Goal: Information Seeking & Learning: Learn about a topic

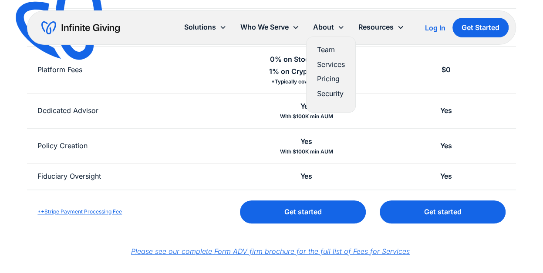
click at [333, 63] on link "Services" at bounding box center [331, 65] width 28 height 12
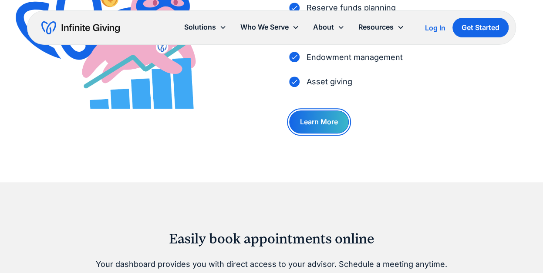
click at [323, 121] on link "Learn More" at bounding box center [319, 122] width 60 height 23
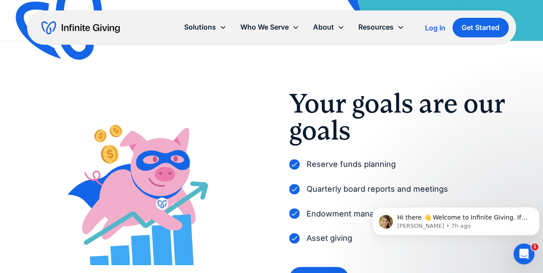
scroll to position [262, 0]
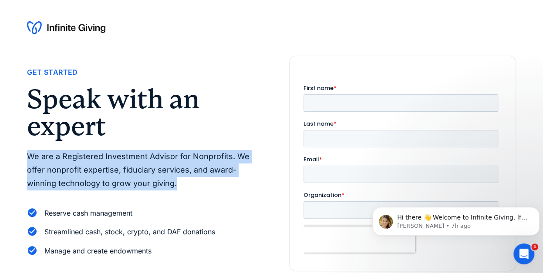
drag, startPoint x: 177, startPoint y: 185, endPoint x: 23, endPoint y: 156, distance: 156.7
click at [23, 156] on div "Get Started Speak with an expert We are a Registered Investment Advisor for Non…" at bounding box center [271, 205] width 543 height 299
copy p "We are a Registered Investment Advisor for Nonprofits. We offer nonprofit exper…"
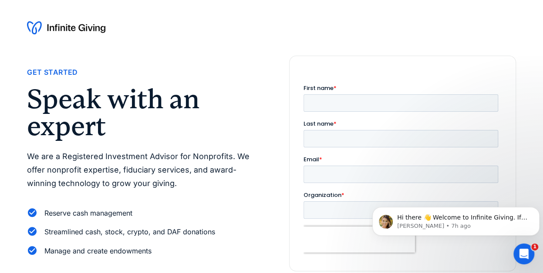
click at [242, 40] on div at bounding box center [271, 28] width 543 height 56
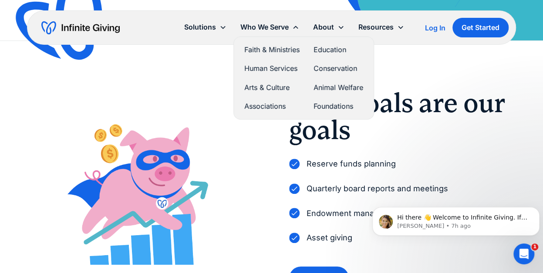
click at [337, 104] on link "Foundations" at bounding box center [338, 107] width 50 height 12
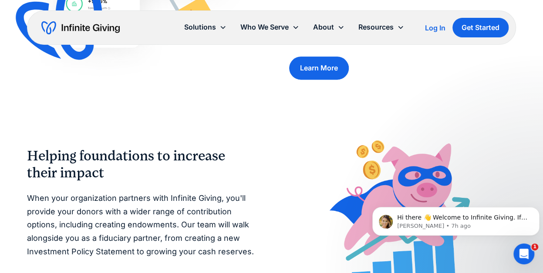
scroll to position [512, 0]
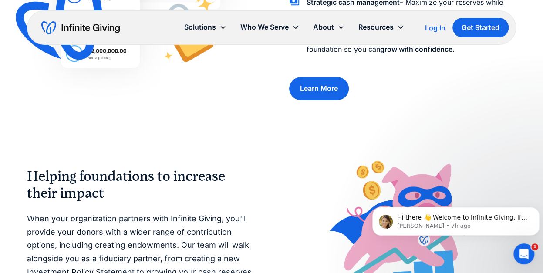
click at [86, 25] on img "home" at bounding box center [80, 28] width 78 height 14
